Goal: Obtain resource: Obtain resource

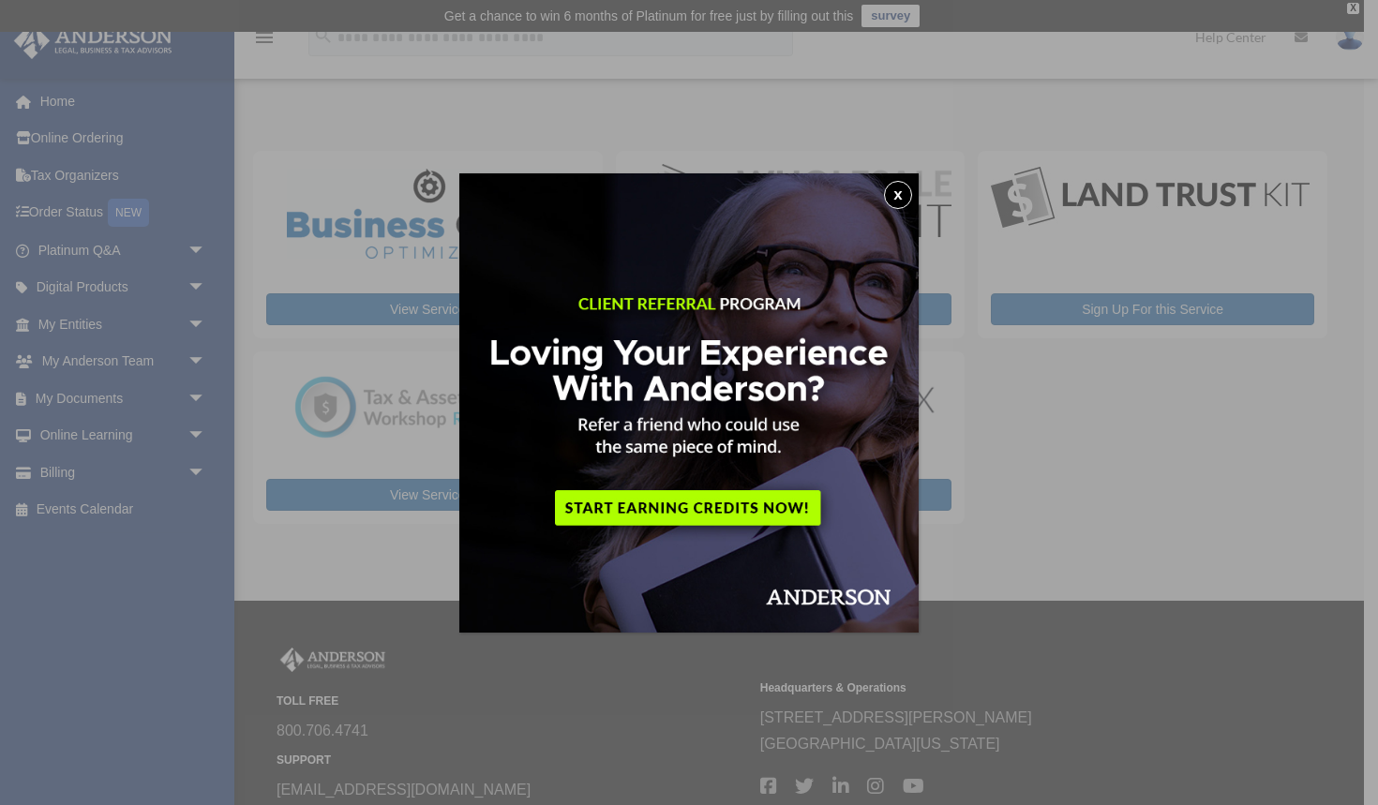
click at [899, 186] on button "x" at bounding box center [898, 195] width 28 height 28
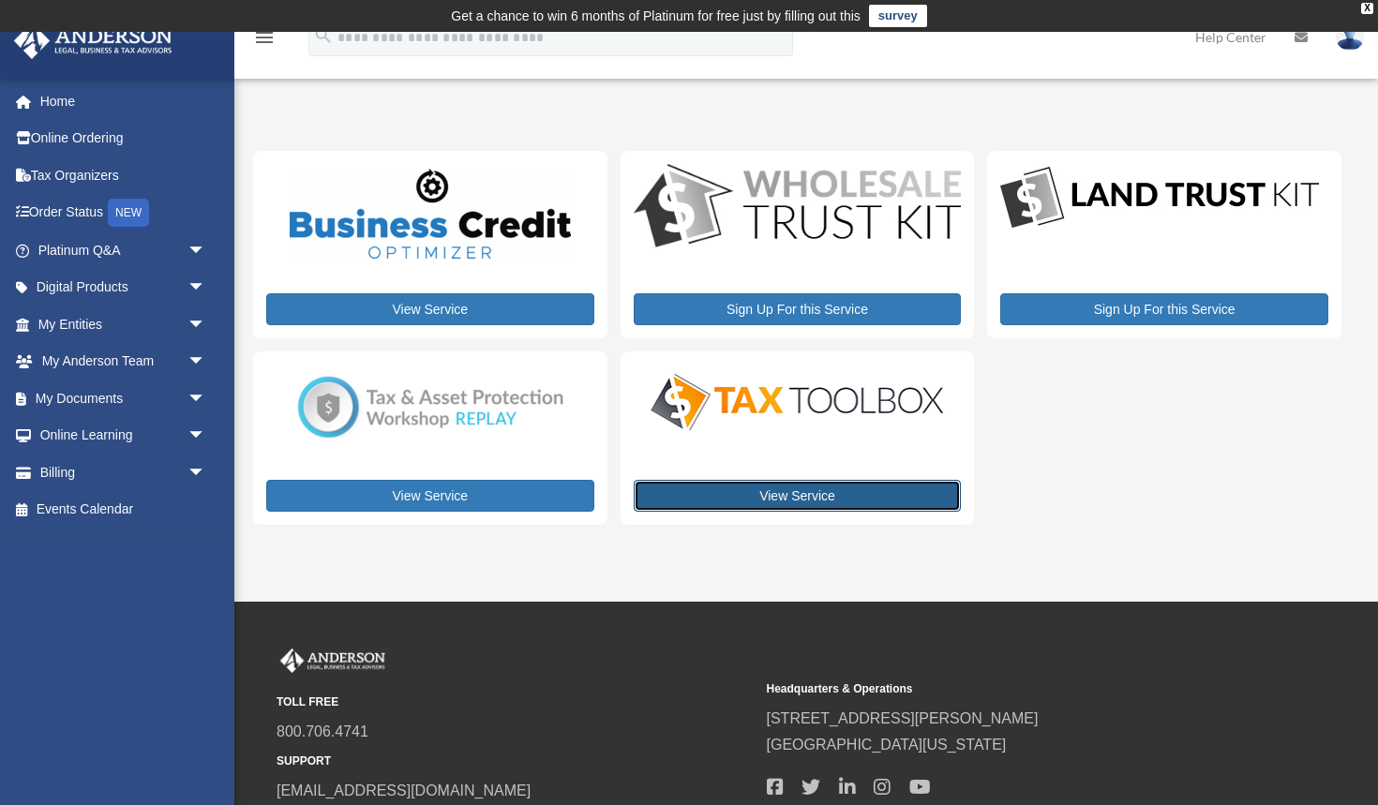
click at [893, 485] on link "View Service" at bounding box center [798, 496] width 328 height 32
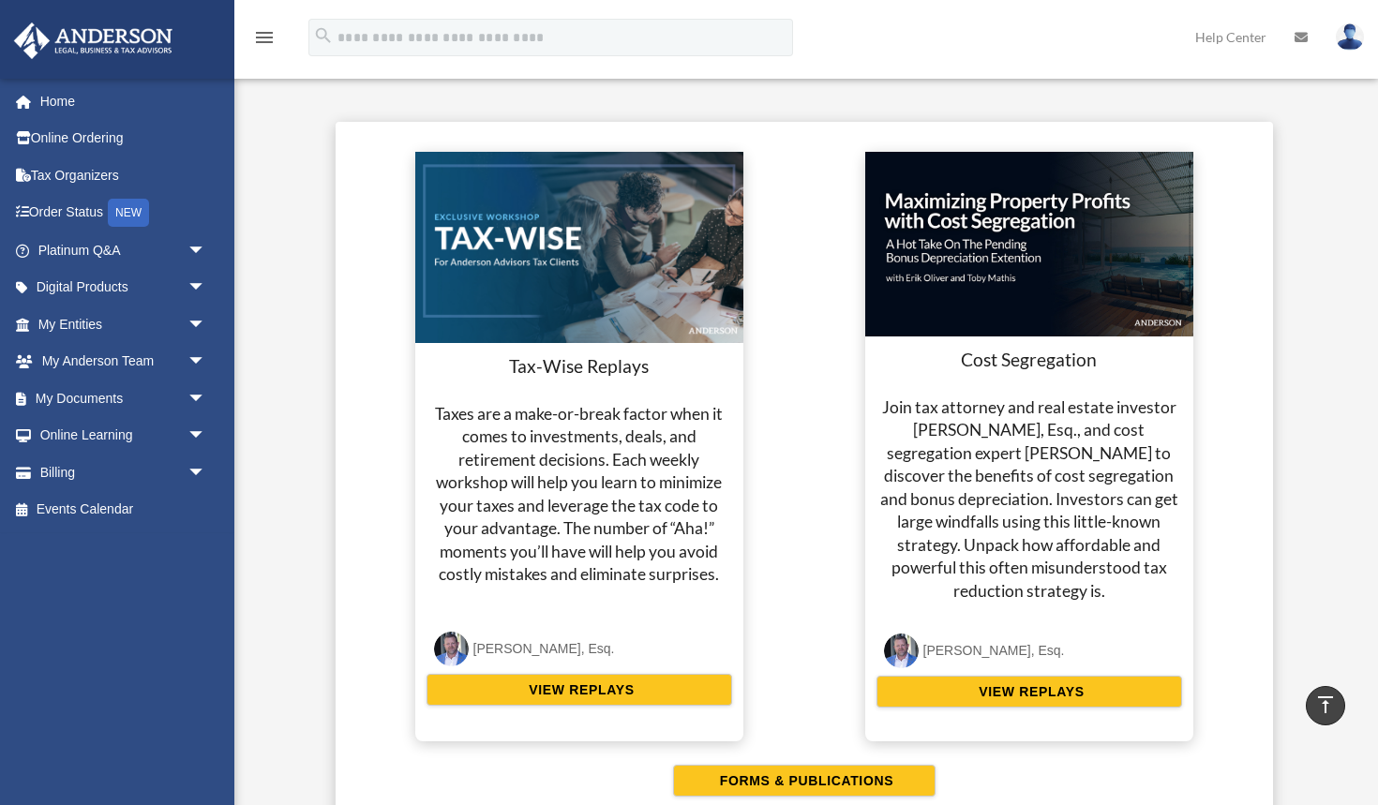
scroll to position [3448, 0]
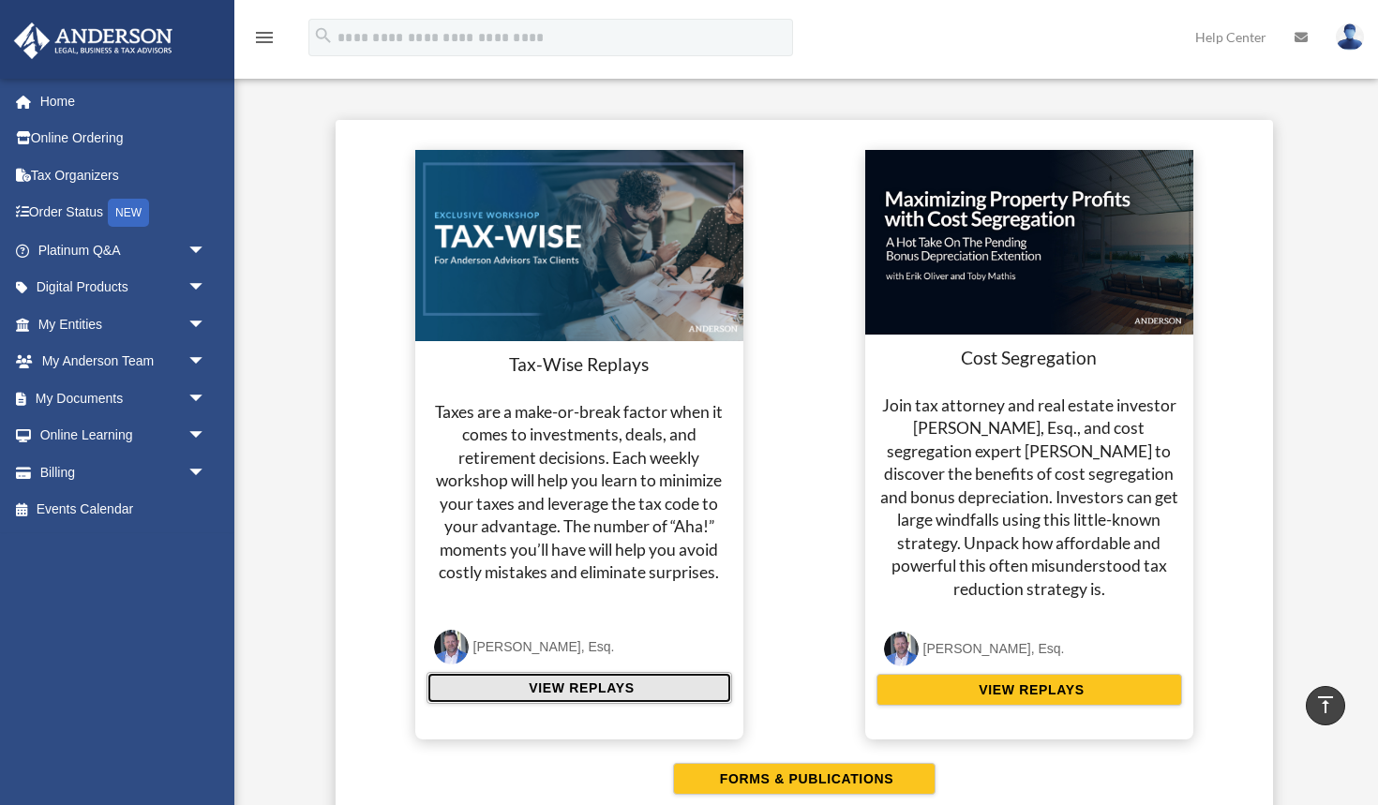
click at [568, 689] on span "VIEW REPLAYS" at bounding box center [578, 688] width 111 height 19
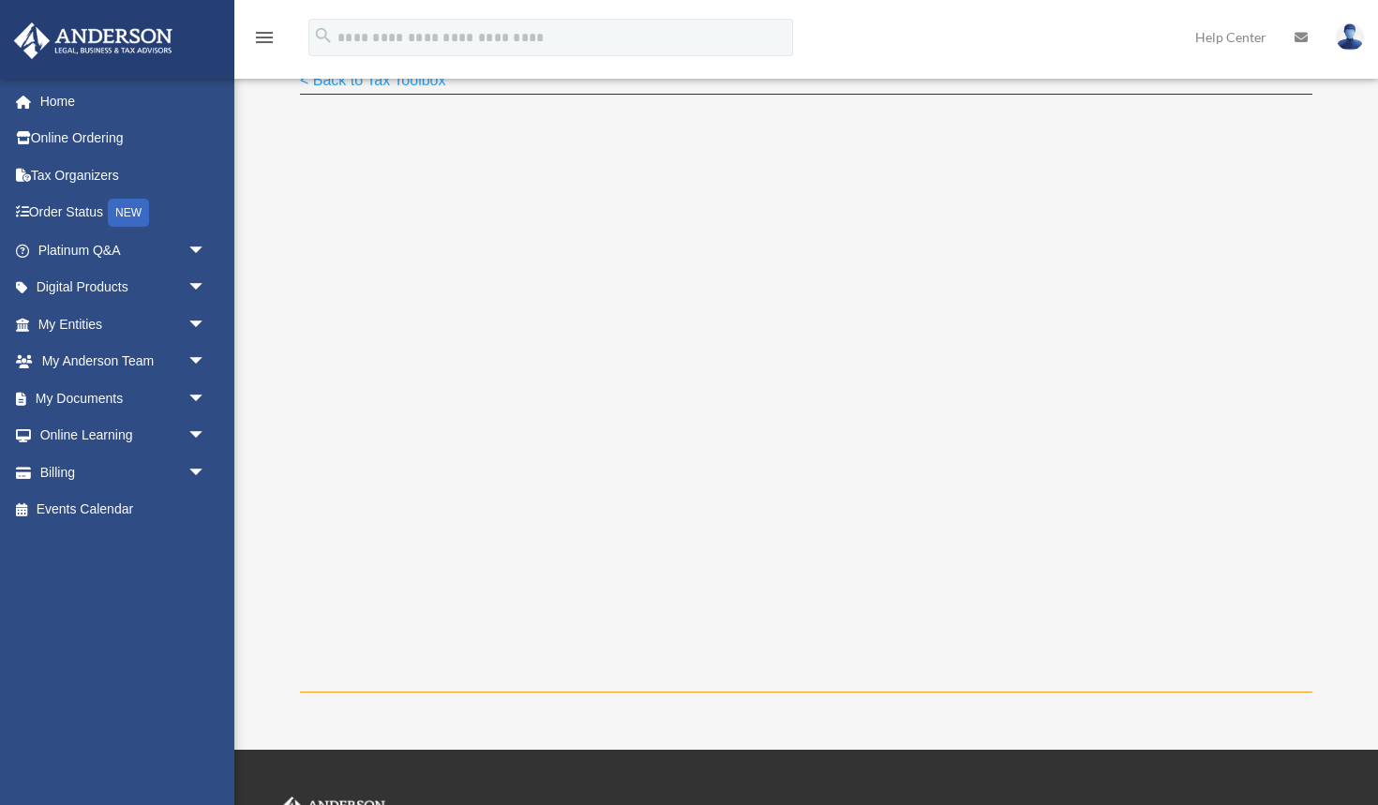
scroll to position [216, 0]
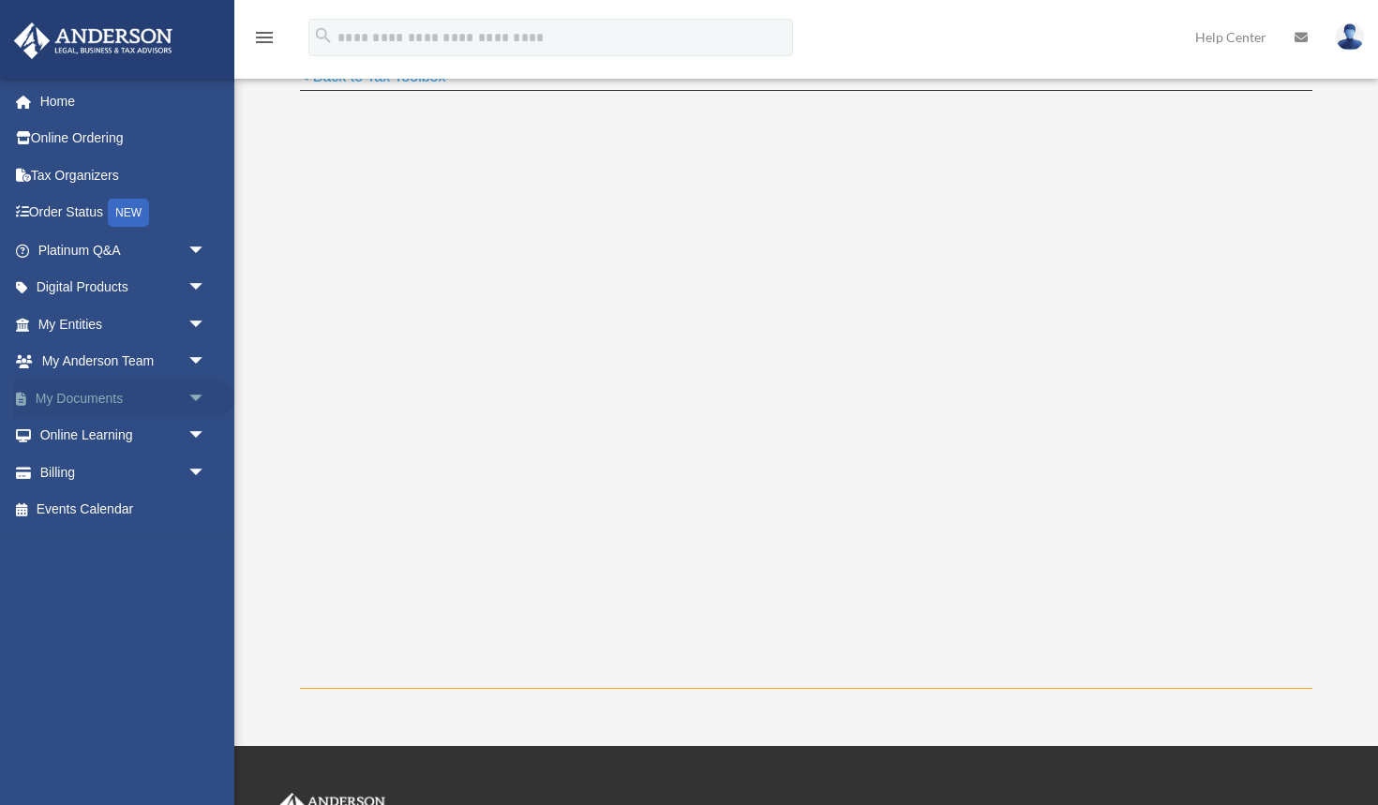
click at [198, 399] on span "arrow_drop_down" at bounding box center [205, 399] width 37 height 38
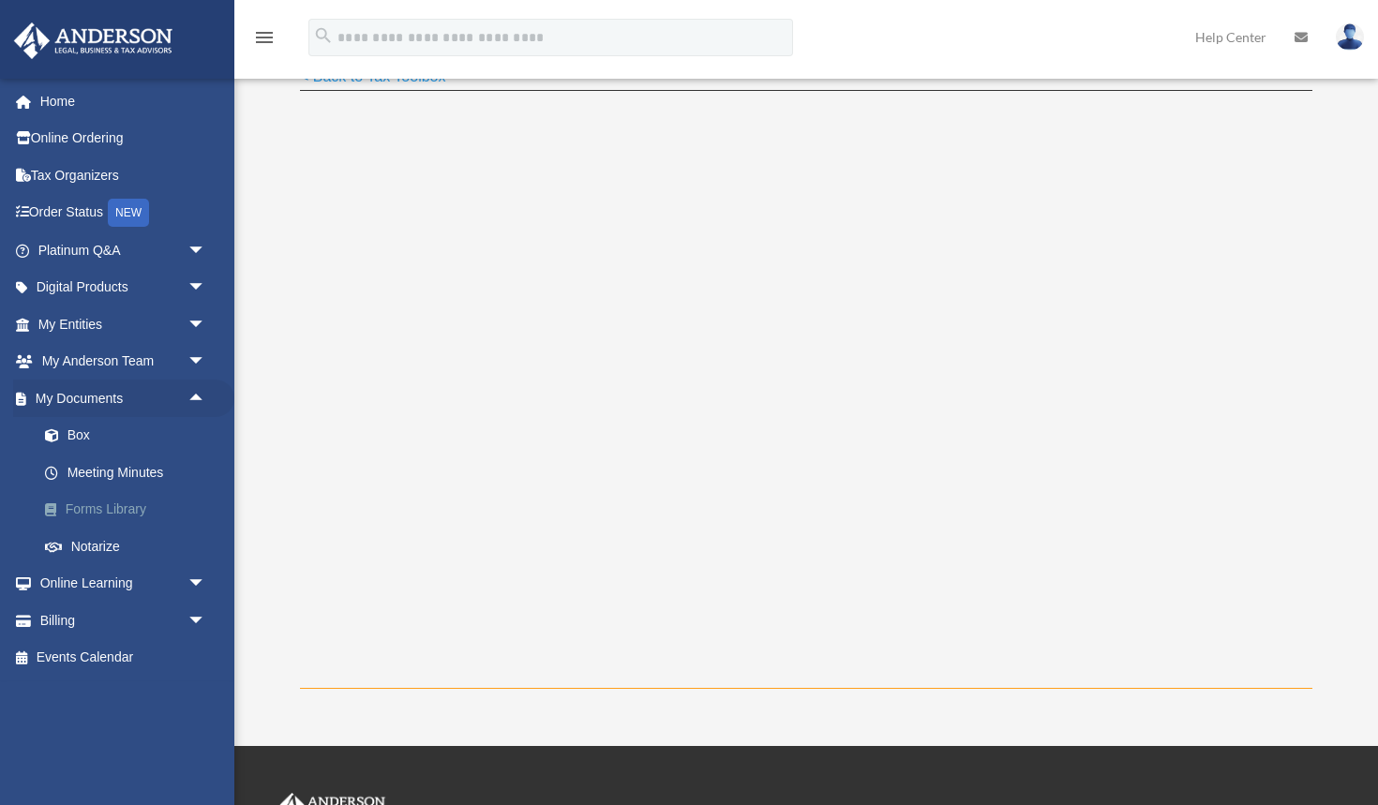
click at [154, 507] on link "Forms Library" at bounding box center [130, 509] width 208 height 37
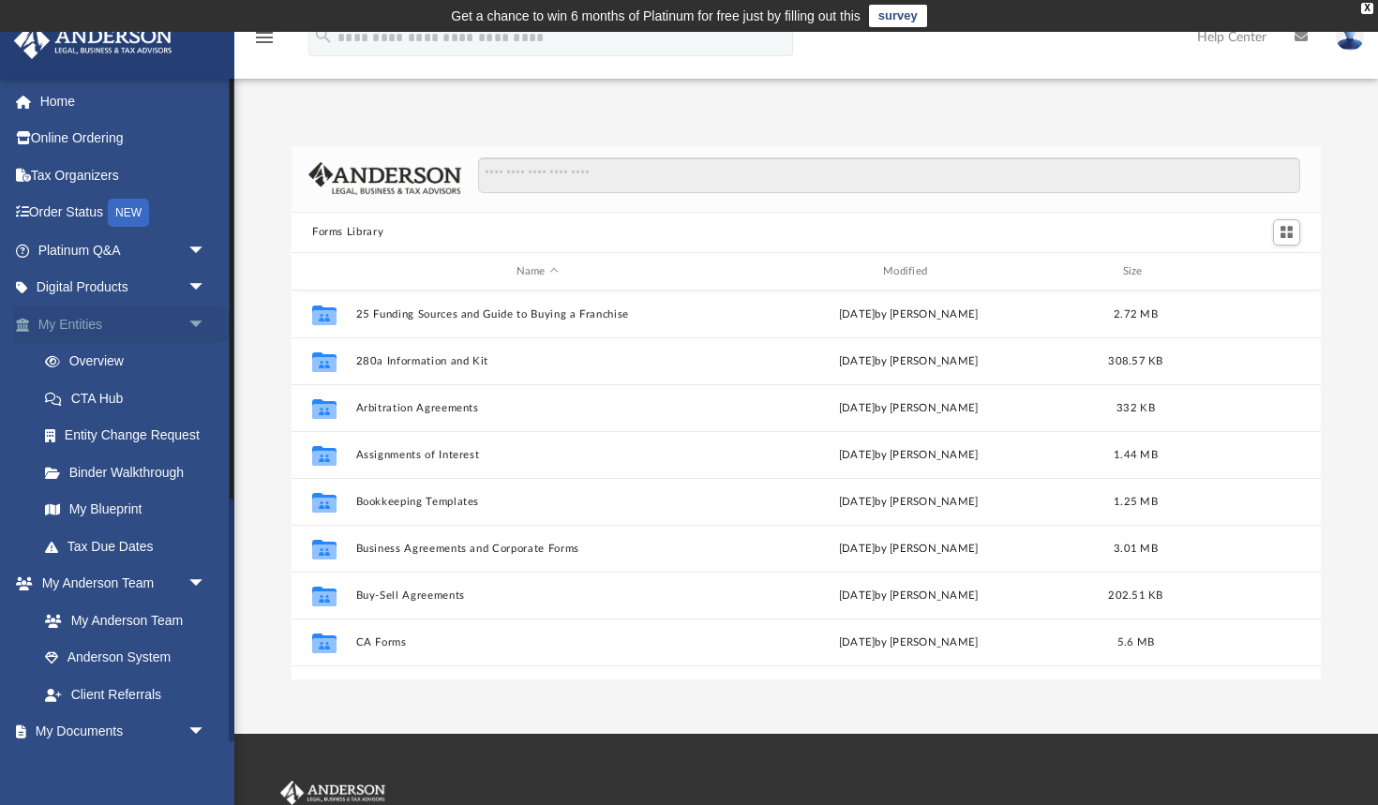
scroll to position [425, 1029]
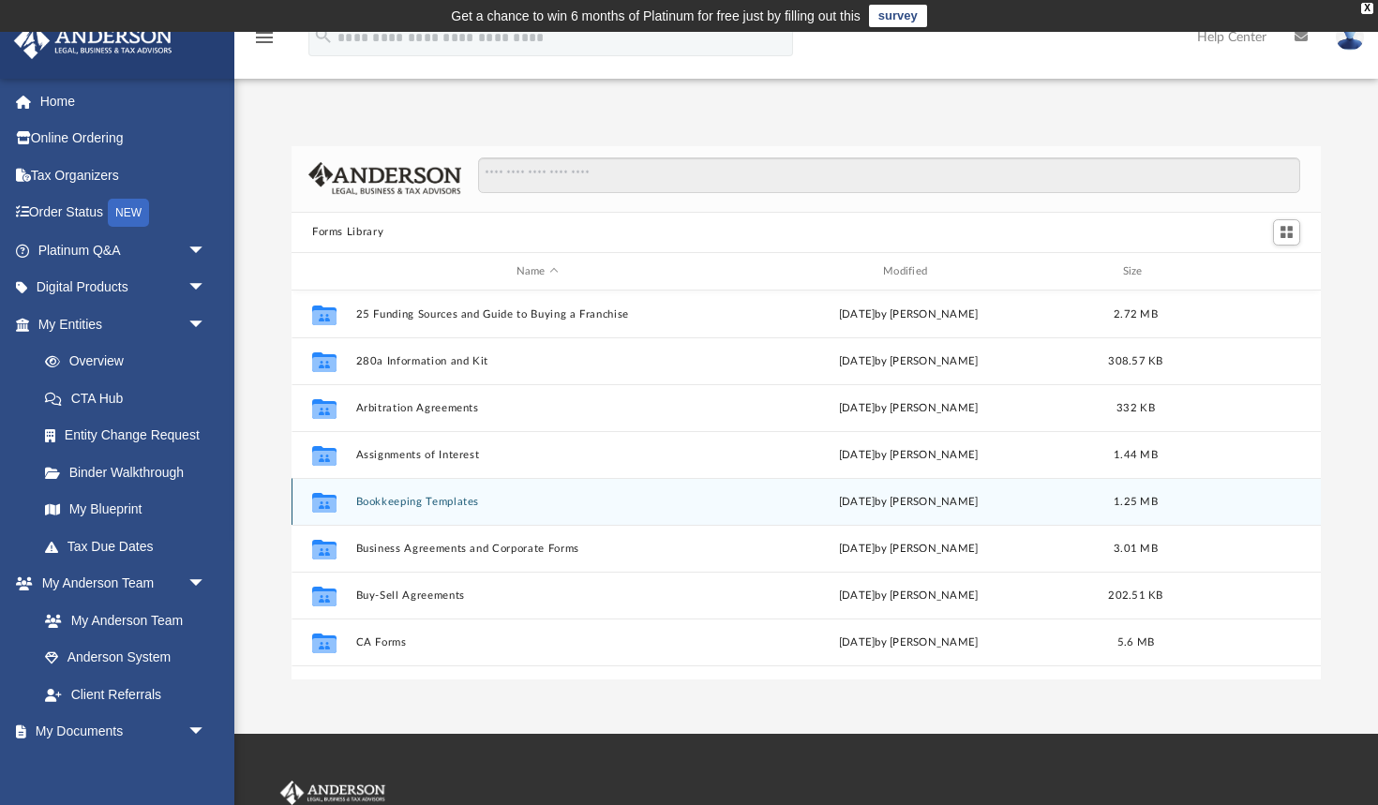
click at [400, 499] on button "Bookkeeping Templates" at bounding box center [537, 502] width 363 height 12
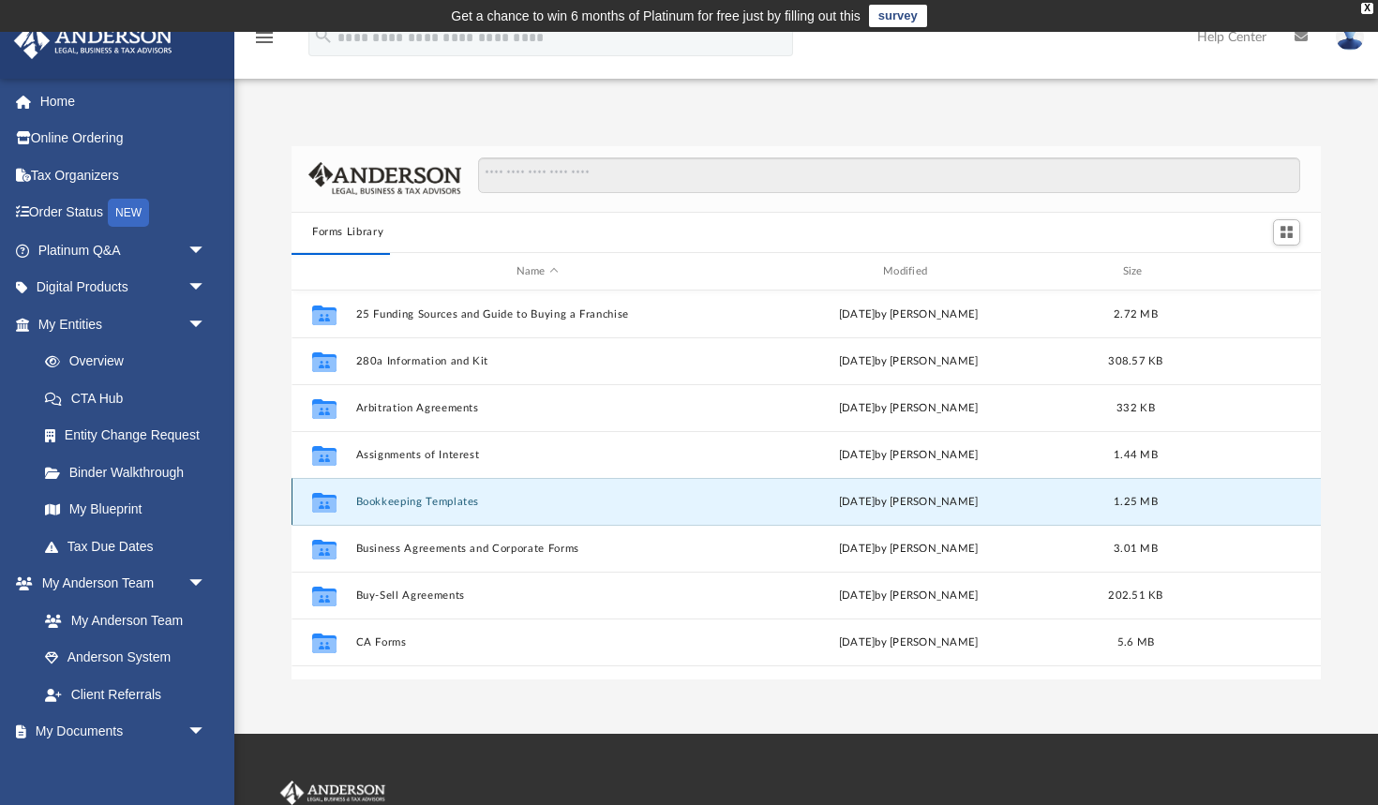
click at [400, 499] on button "Bookkeeping Templates" at bounding box center [537, 502] width 363 height 12
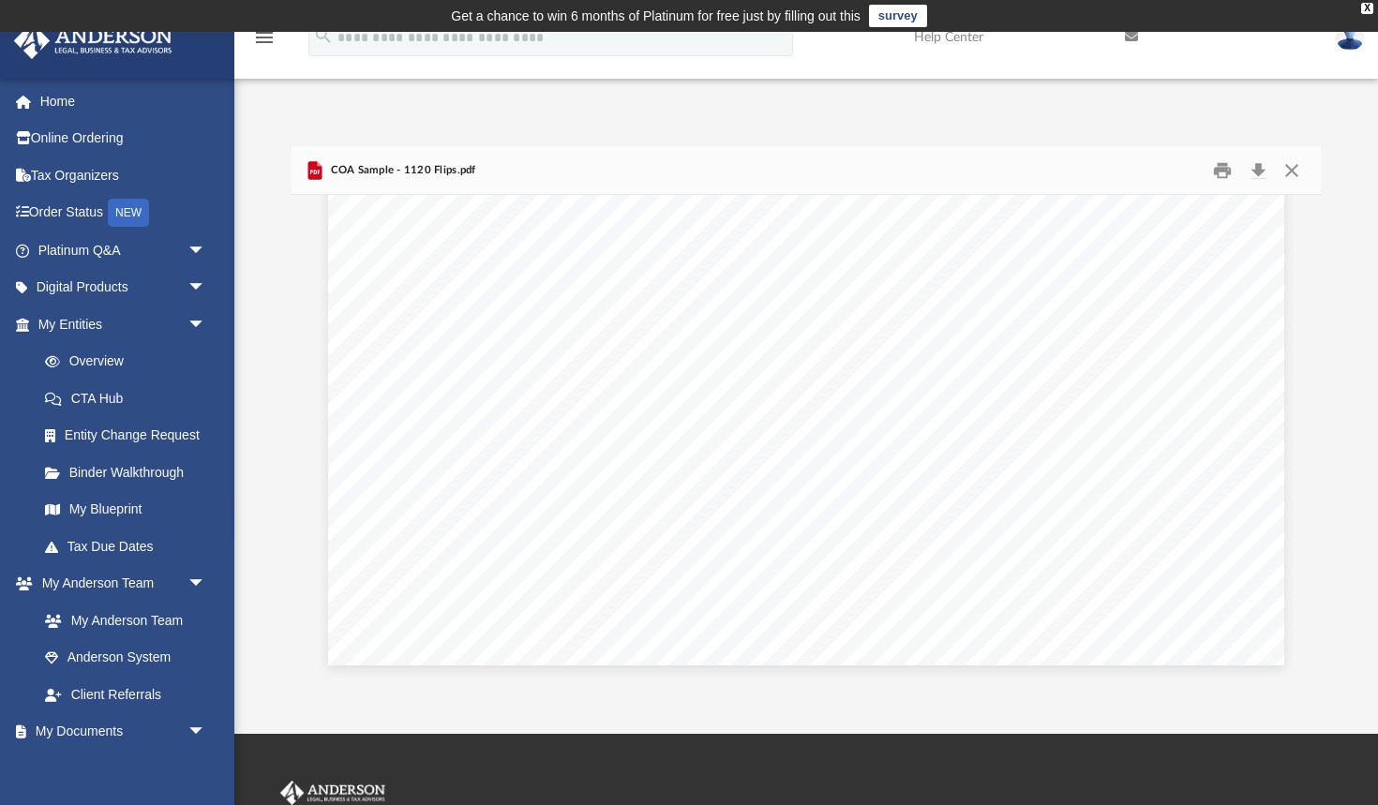
scroll to position [0, 0]
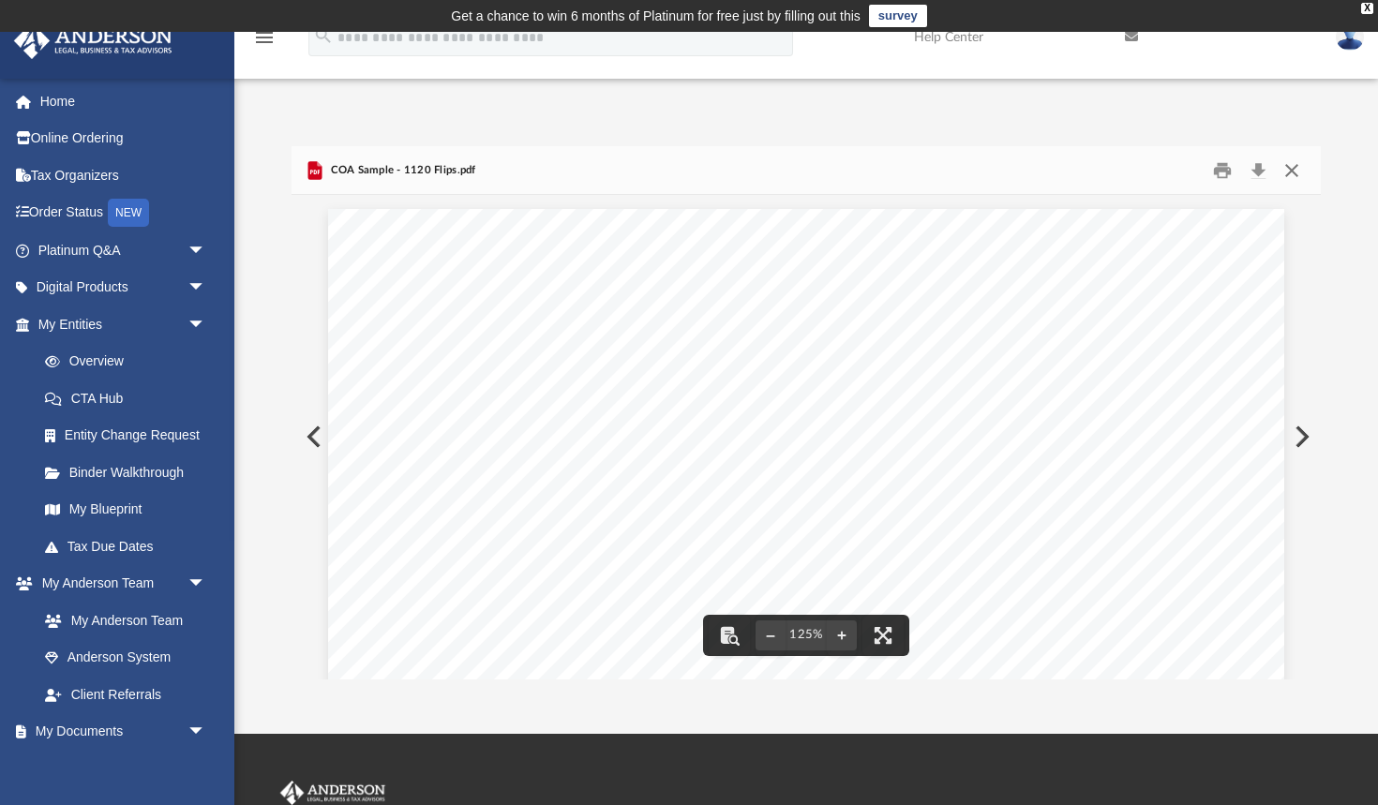
click at [1289, 168] on button "Close" at bounding box center [1292, 170] width 34 height 29
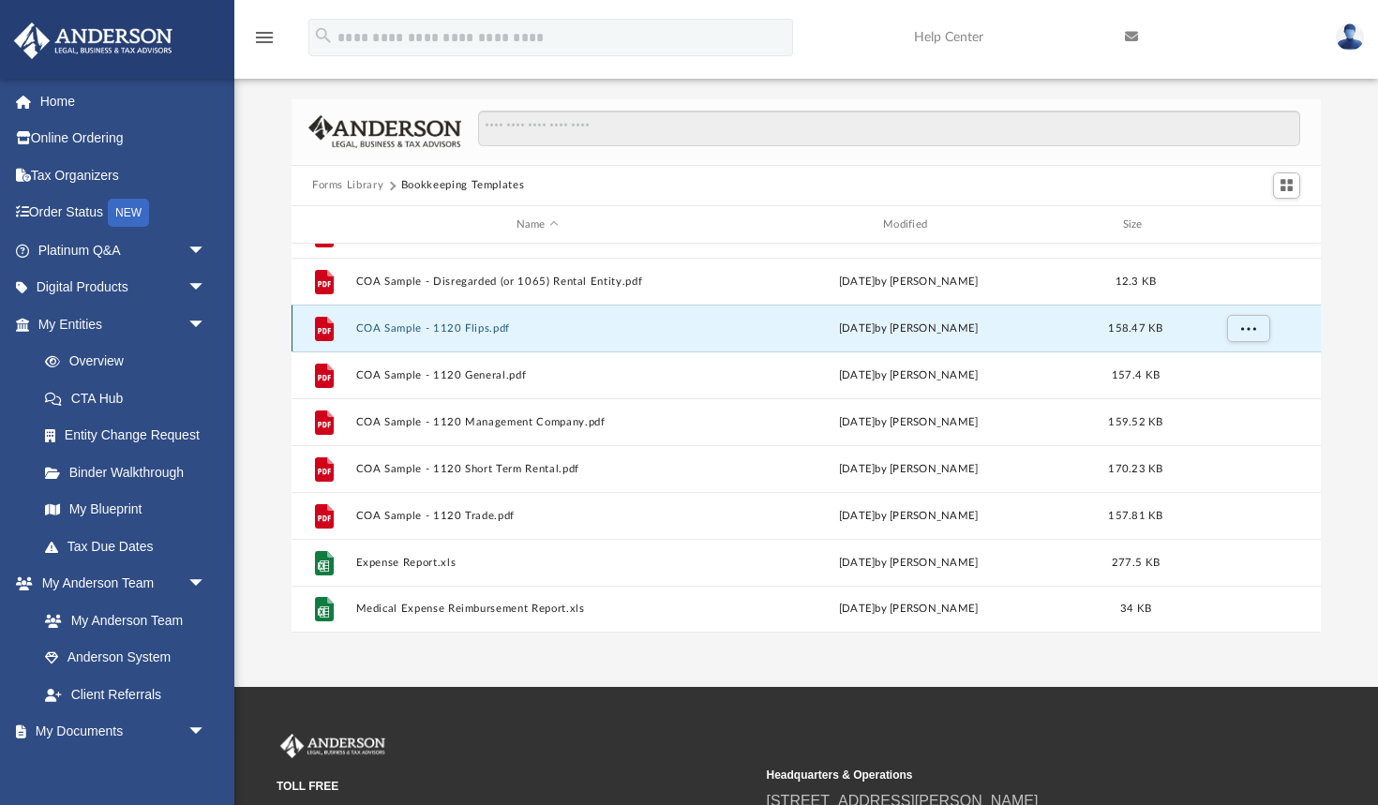
scroll to position [52, 0]
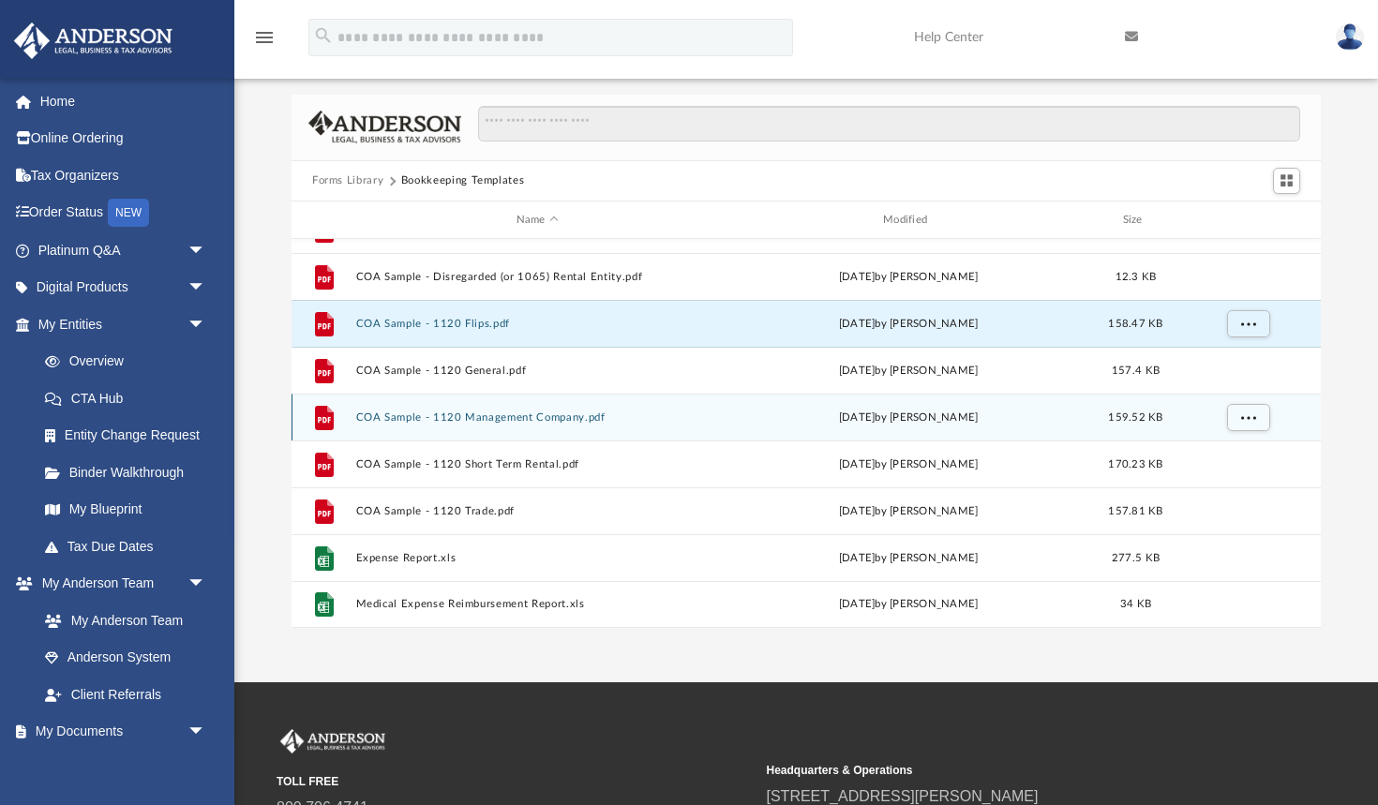
click at [566, 421] on button "COA Sample - 1120 Management Company.pdf" at bounding box center [537, 417] width 363 height 12
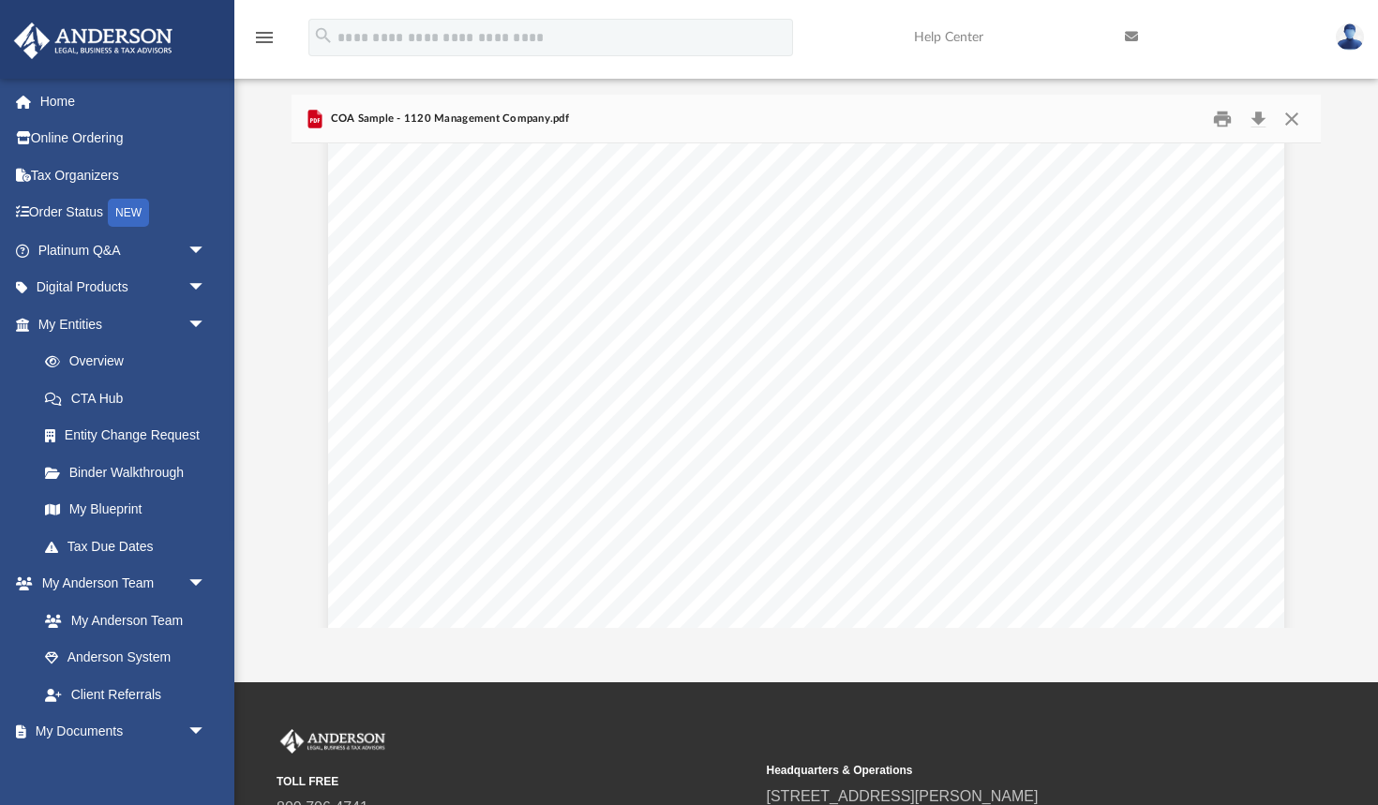
scroll to position [726, 0]
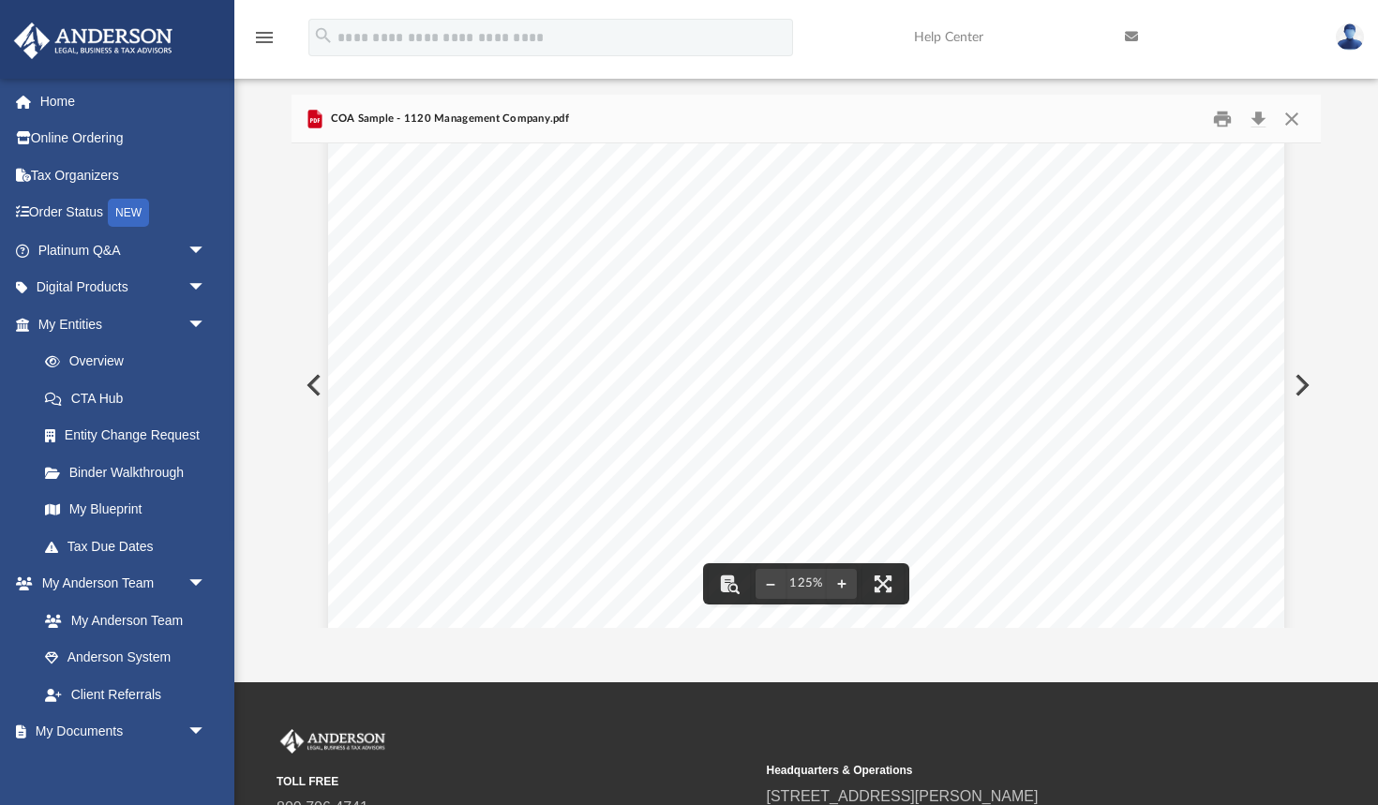
click at [621, 619] on div "Chart of Accounts (Sample) 1120 Management Company 1 Account Name QBD Type QBO …" at bounding box center [806, 49] width 956 height 1237
click at [1215, 112] on button "Print" at bounding box center [1222, 118] width 37 height 29
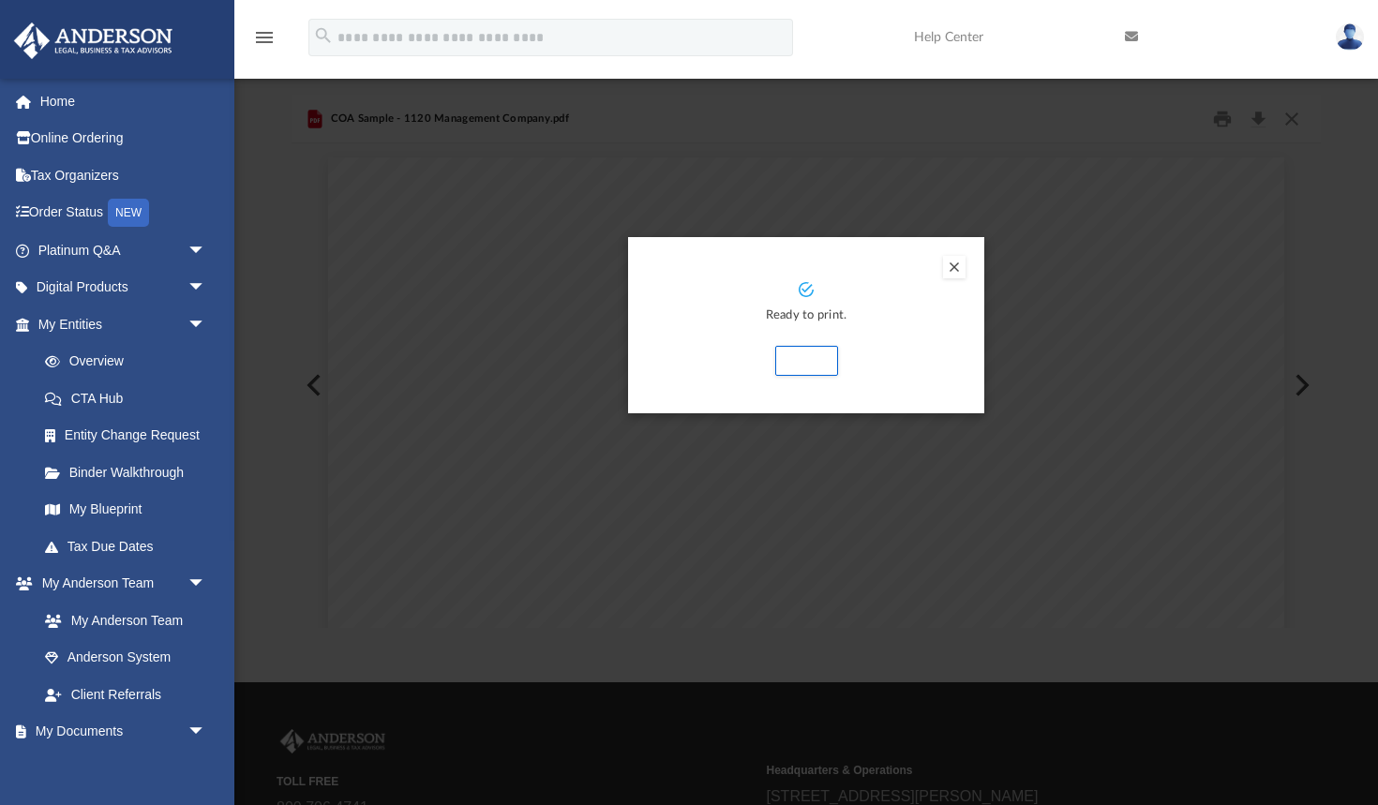
click at [790, 389] on div "Ready to print. Print" at bounding box center [806, 325] width 356 height 176
click at [798, 358] on button "Print" at bounding box center [806, 361] width 63 height 30
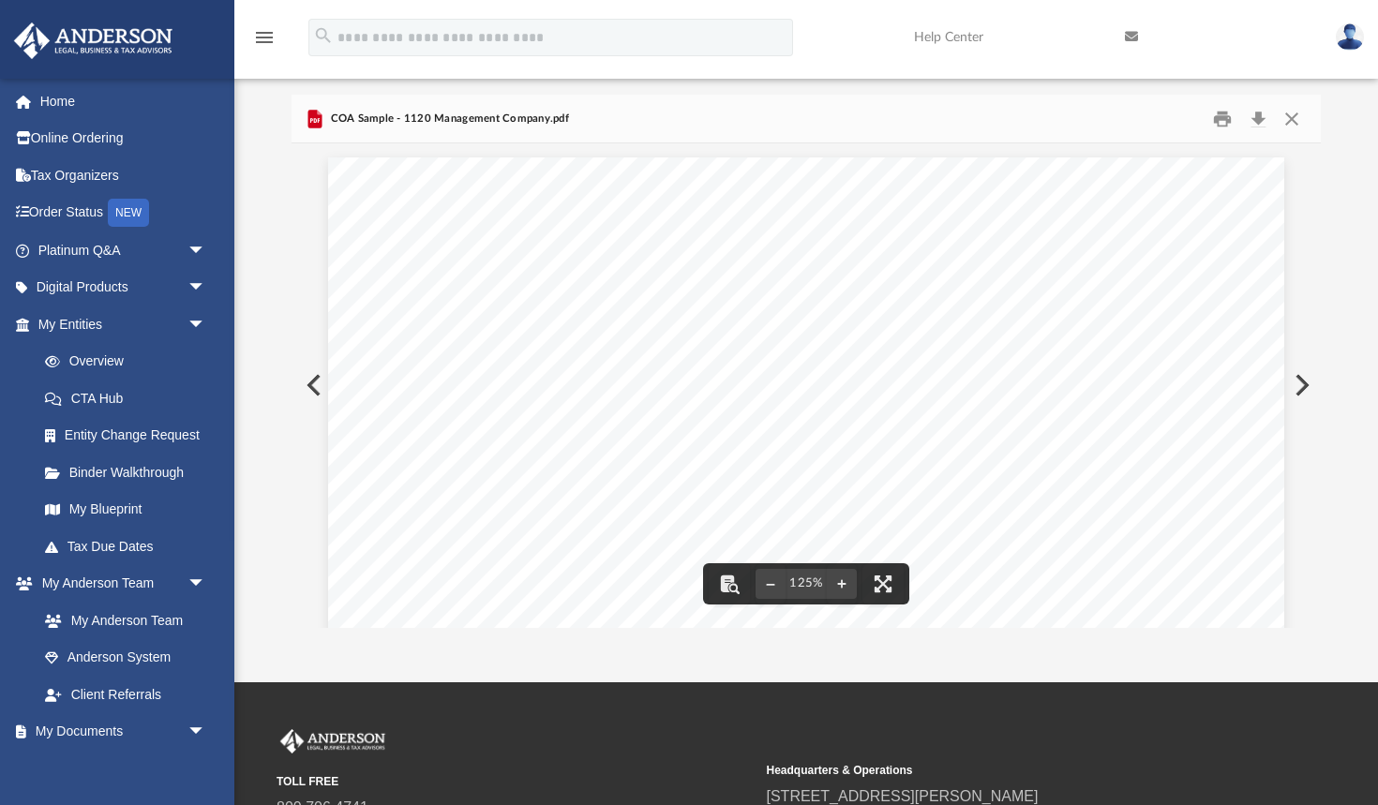
click at [1296, 391] on button "Preview" at bounding box center [1299, 385] width 41 height 52
click at [311, 380] on button "Preview" at bounding box center [311, 385] width 41 height 52
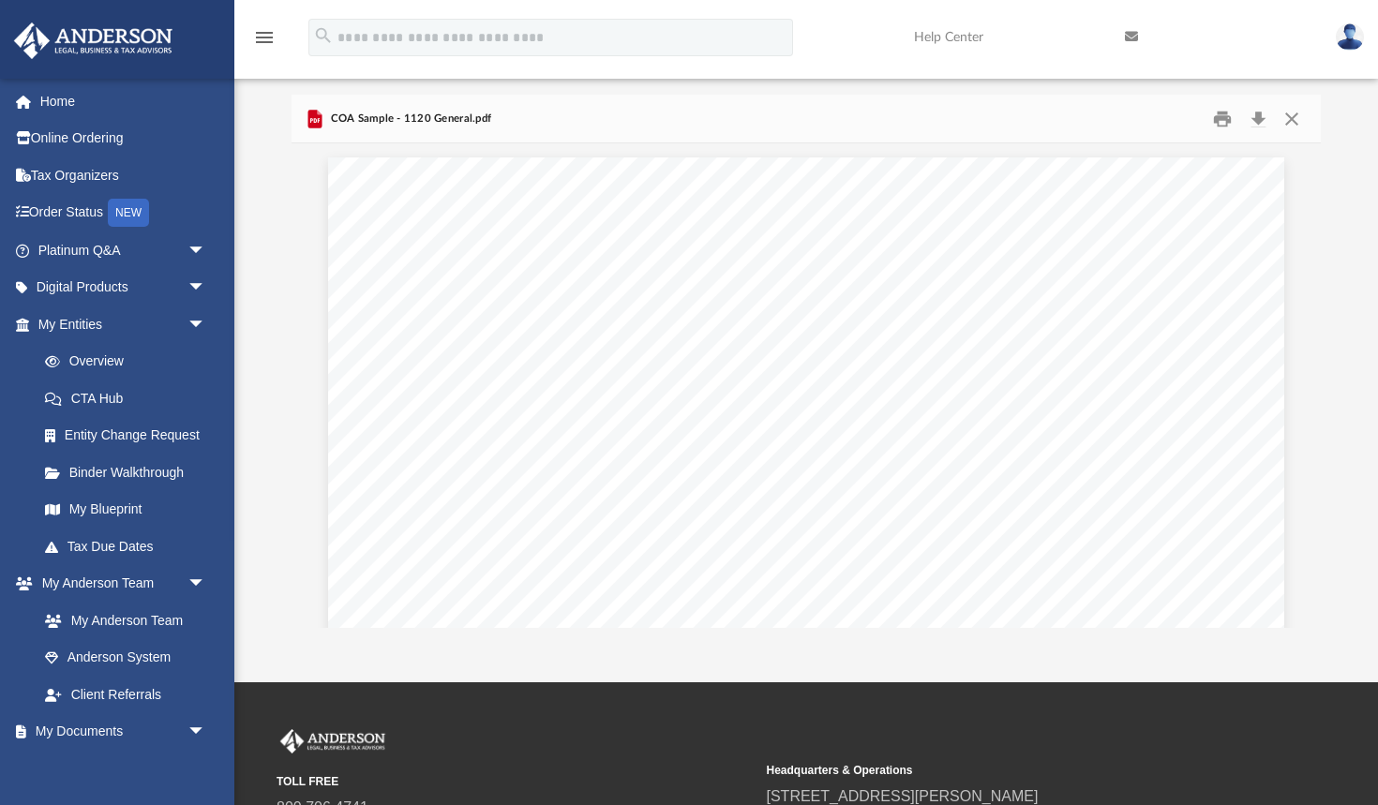
scroll to position [2, 0]
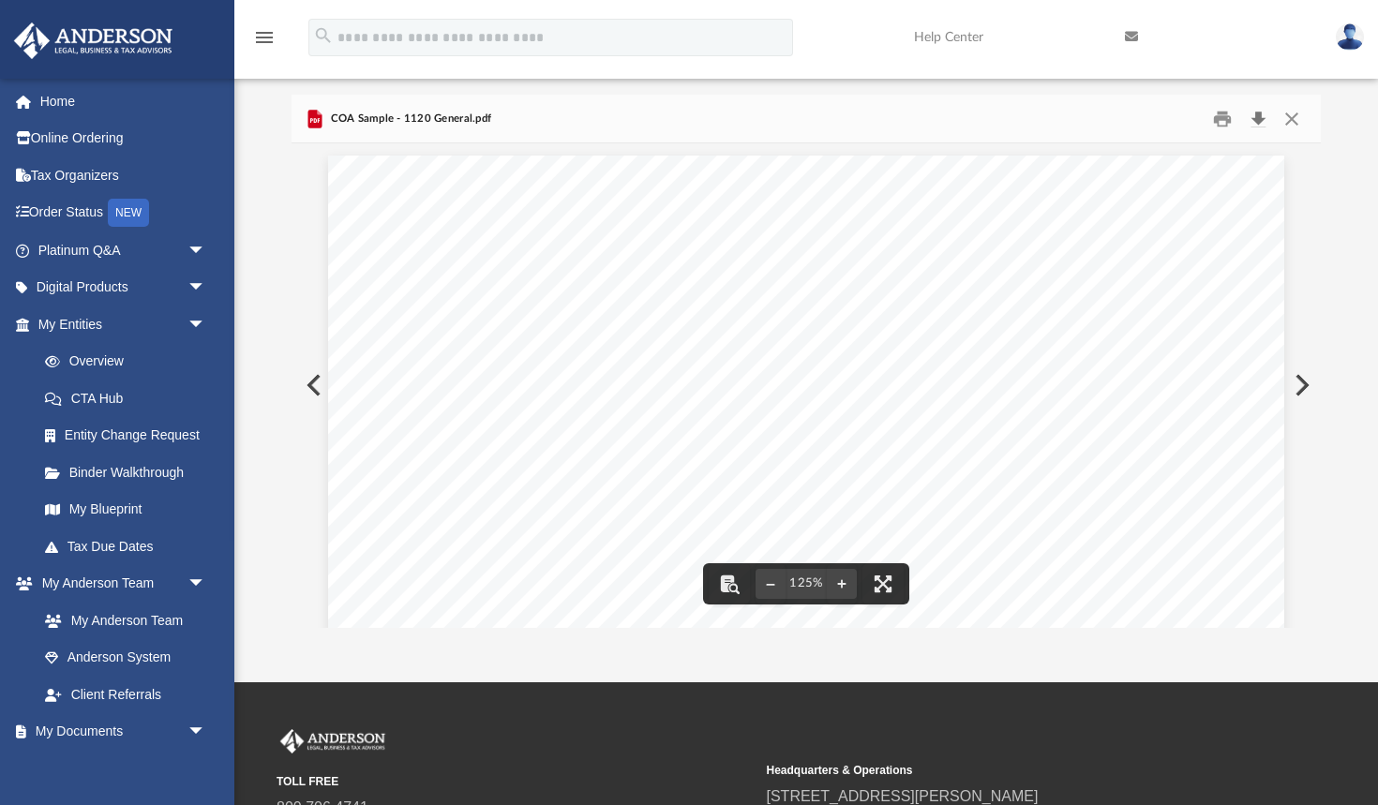
click at [1260, 118] on button "Download" at bounding box center [1258, 118] width 34 height 29
click at [84, 178] on link "Tax Organizers" at bounding box center [123, 175] width 221 height 37
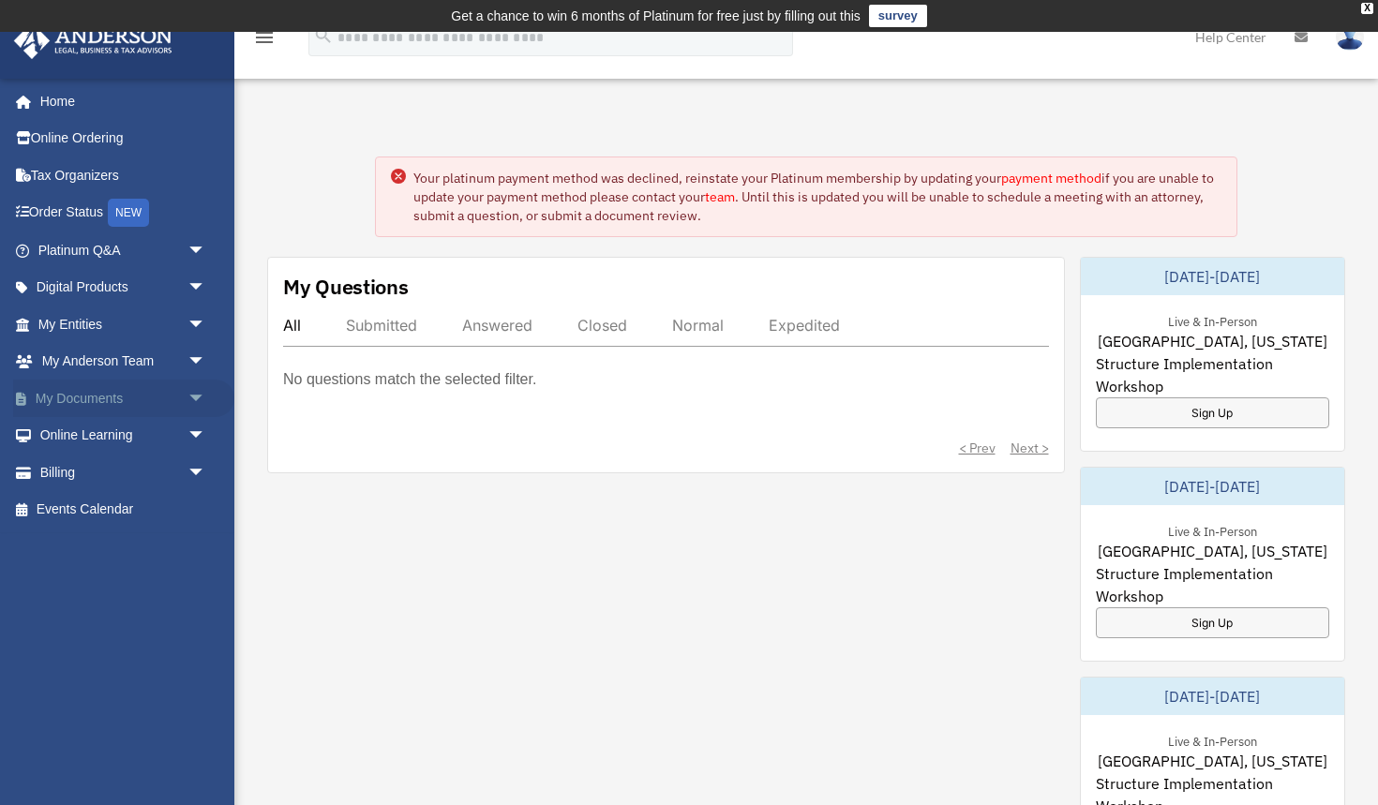
click at [101, 404] on link "My Documents arrow_drop_down" at bounding box center [123, 398] width 221 height 37
click at [189, 392] on span "arrow_drop_down" at bounding box center [205, 399] width 37 height 38
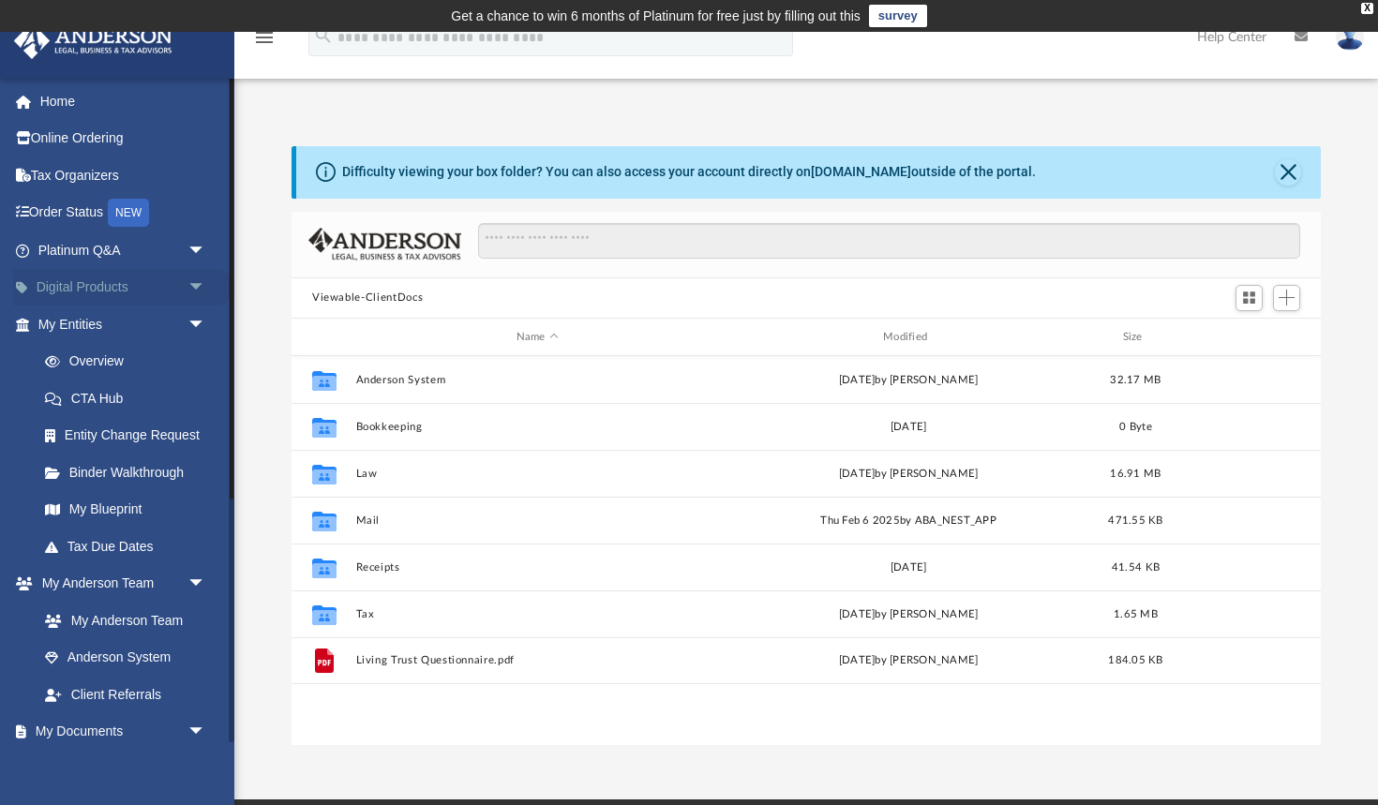
scroll to position [425, 1029]
click at [193, 314] on span "arrow_drop_down" at bounding box center [205, 325] width 37 height 38
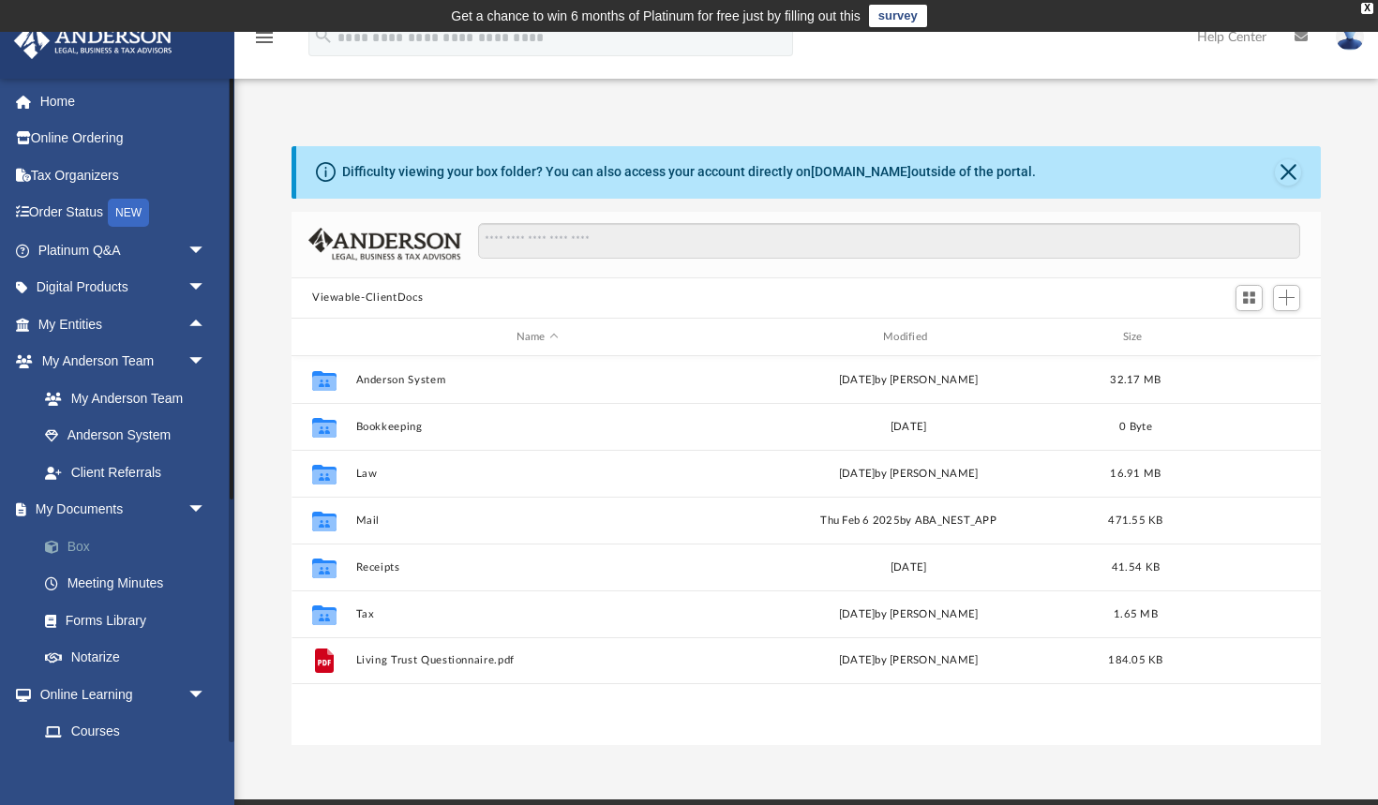
click at [80, 531] on link "Box" at bounding box center [130, 546] width 208 height 37
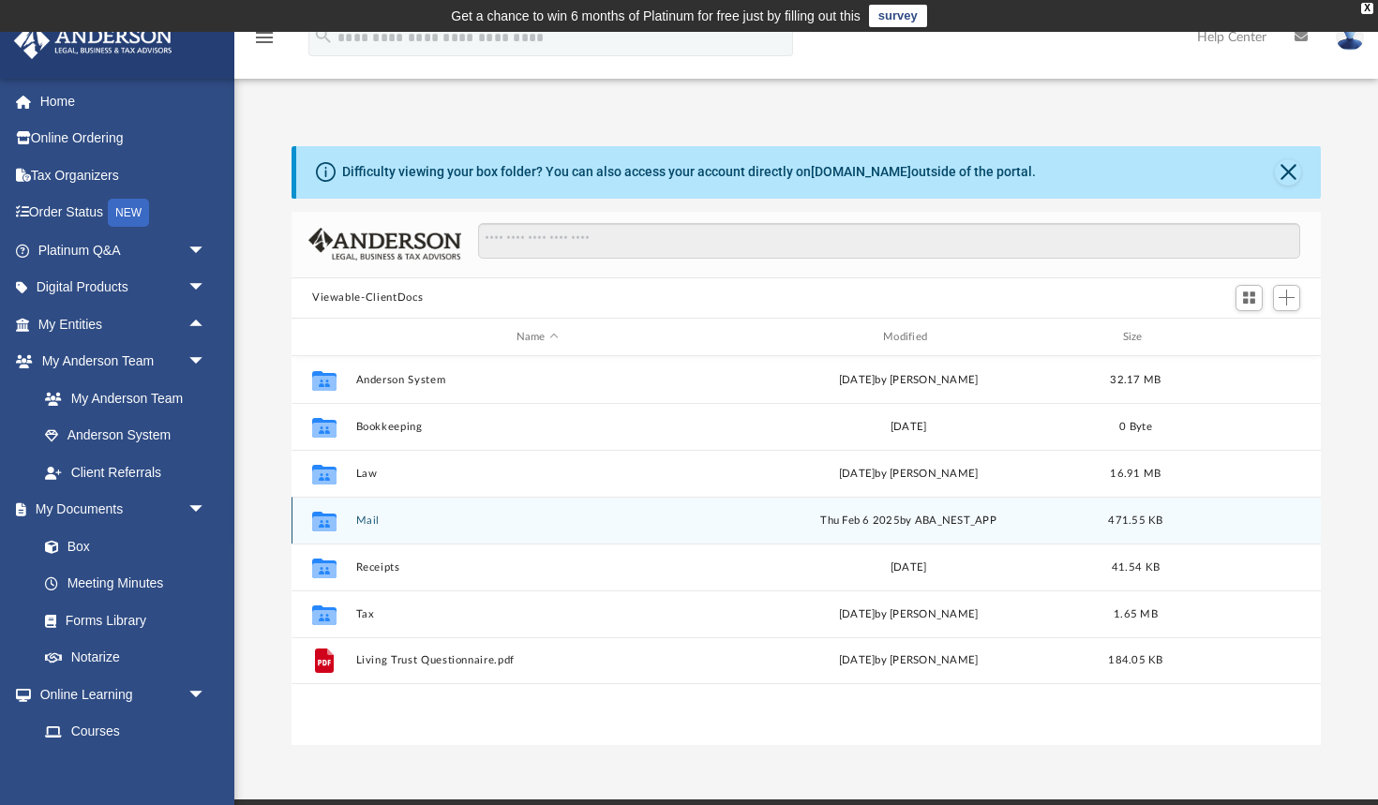
click at [375, 519] on button "Mail" at bounding box center [537, 521] width 363 height 12
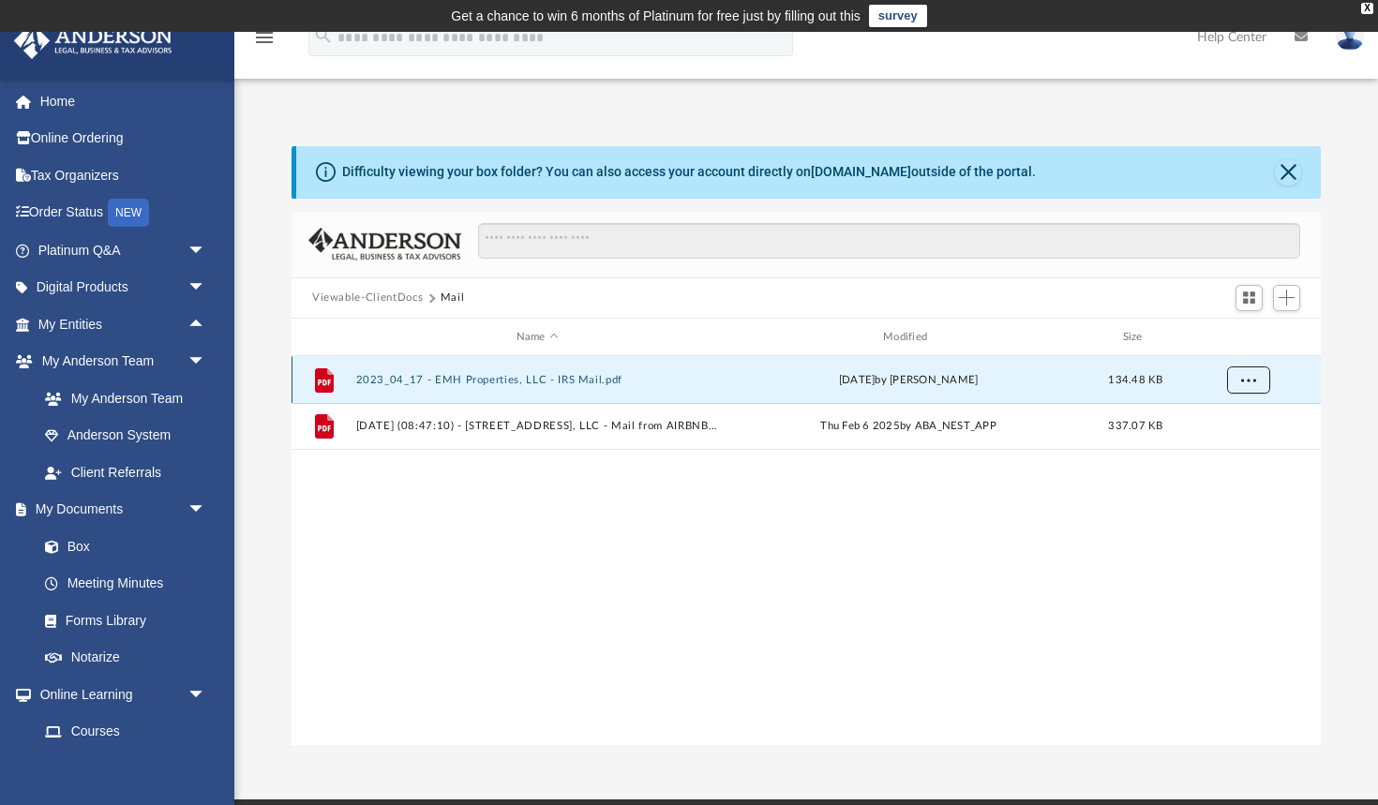
click at [1251, 375] on span "More options" at bounding box center [1248, 380] width 15 height 10
click at [1241, 410] on li "Preview" at bounding box center [1230, 418] width 54 height 20
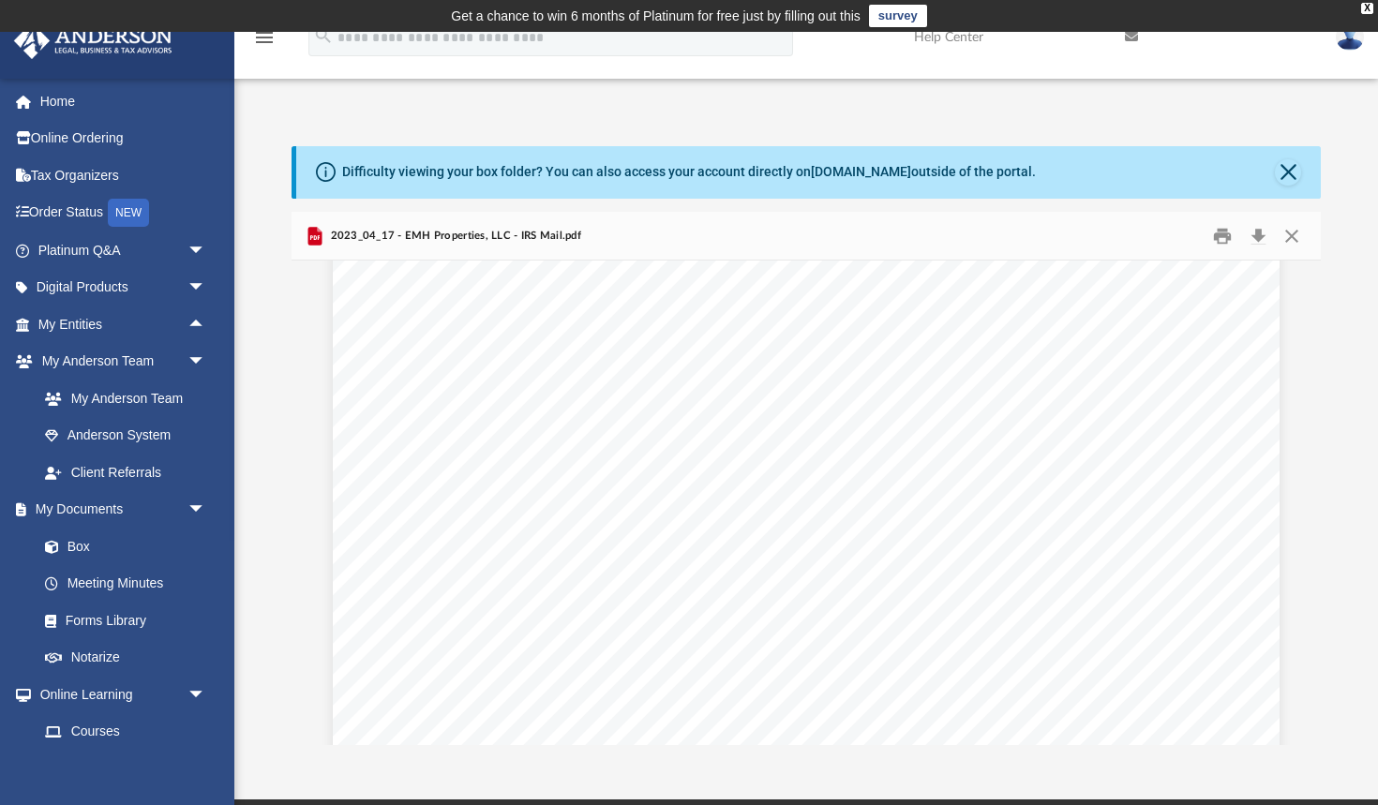
scroll to position [0, 0]
click at [1298, 229] on button "Close" at bounding box center [1292, 235] width 34 height 29
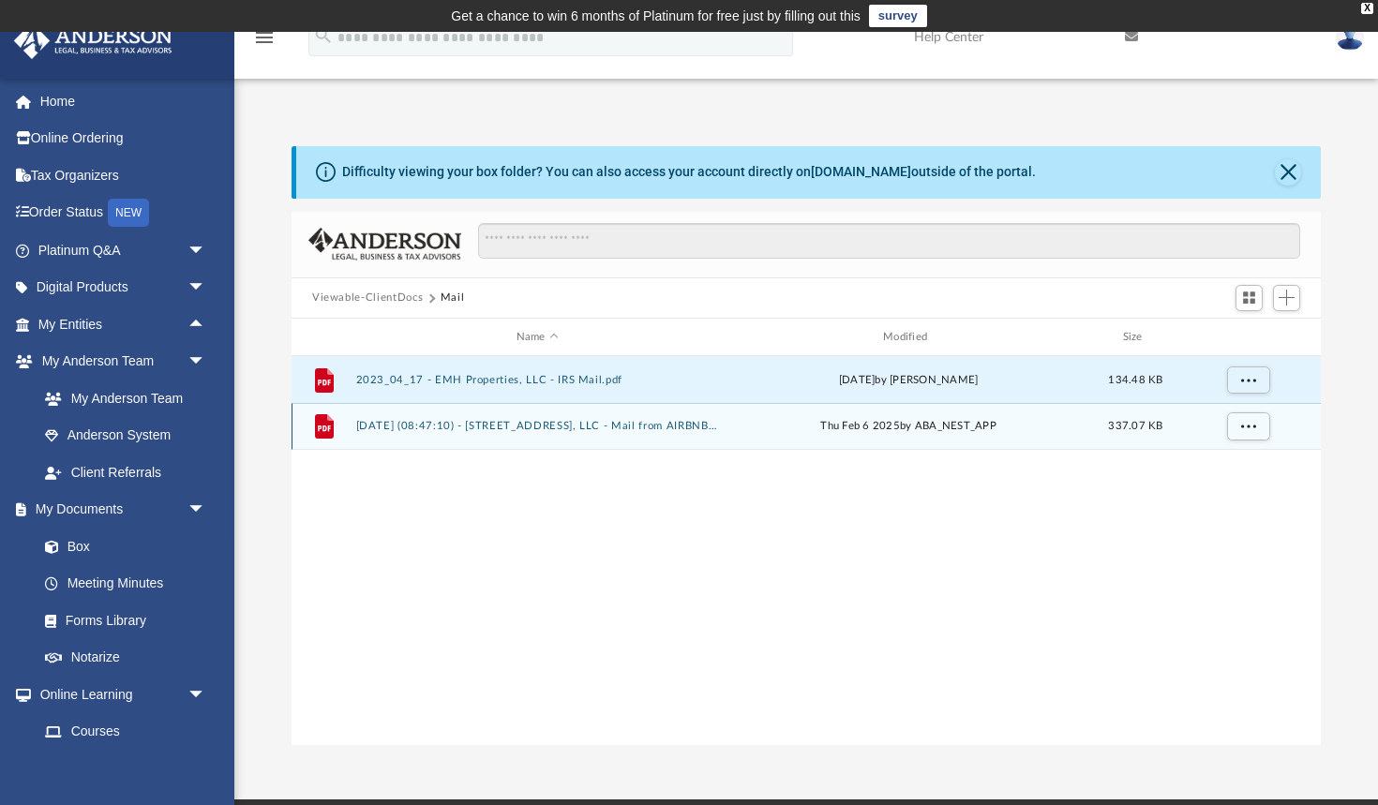
click at [635, 430] on button "2025.02.06 (08:47:10) - 1242 Pamlico Dr, LLC - Mail from AIRBNB, INC.pdf" at bounding box center [537, 427] width 363 height 12
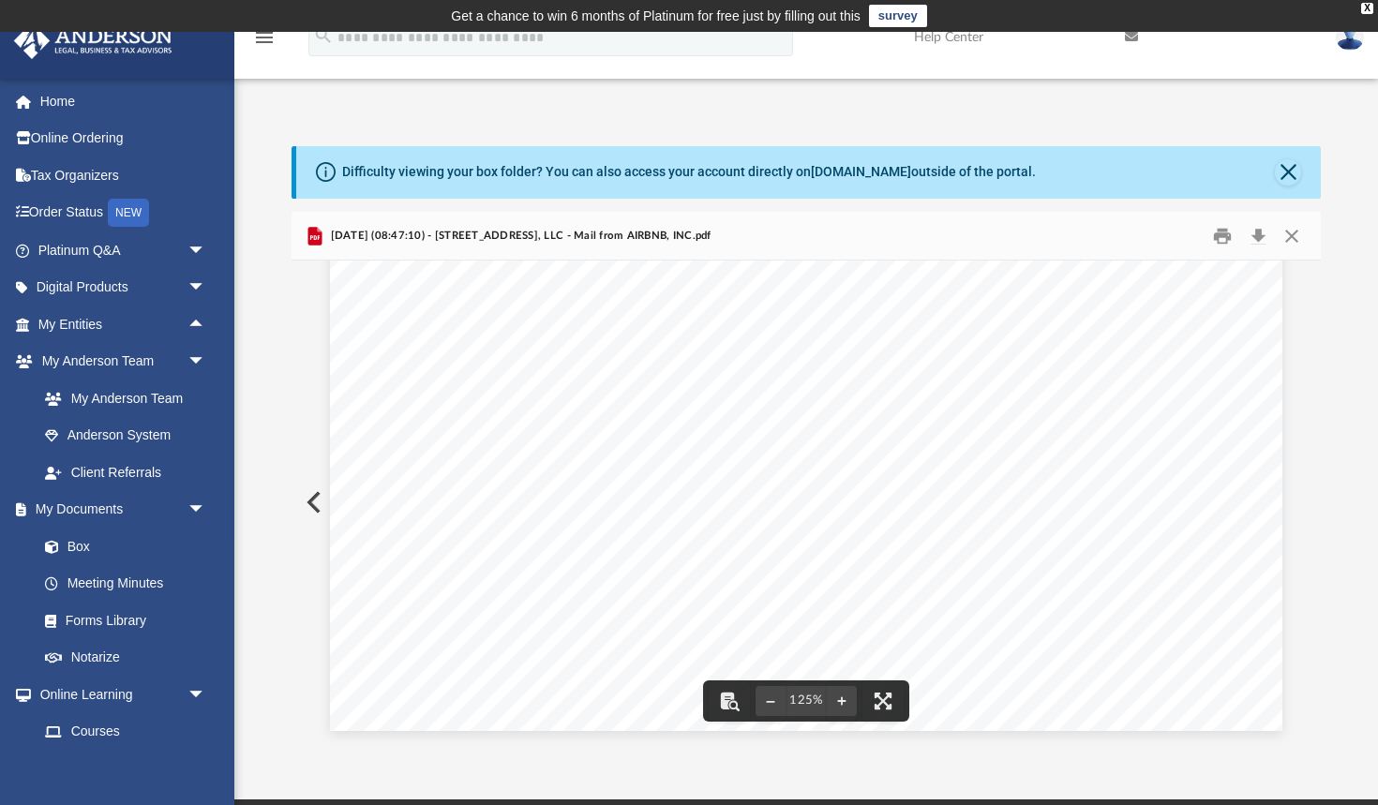
scroll to position [765, 0]
click at [760, 91] on div "App emily@magnifiedproductions.com Sign Out emily@magnifiedproductions.com Home…" at bounding box center [689, 416] width 1378 height 658
